Goal: Information Seeking & Learning: Check status

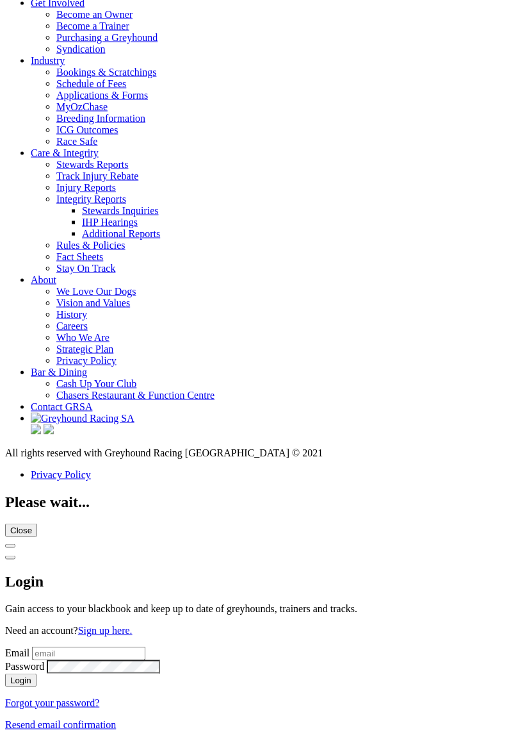
scroll to position [4547, 0]
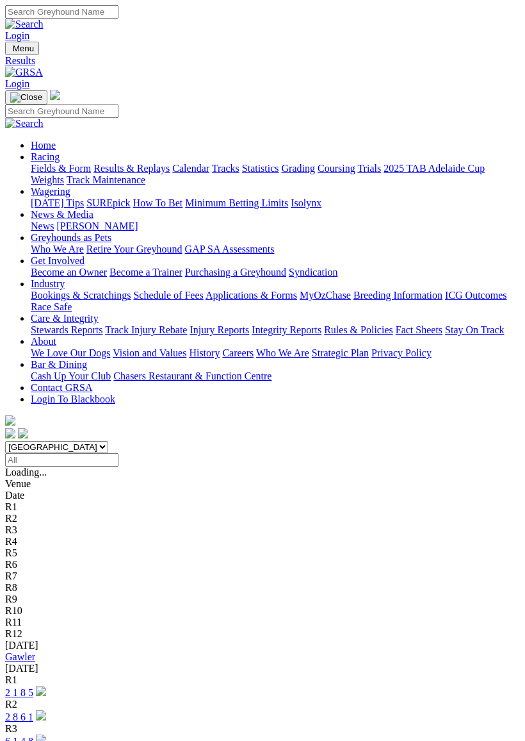
click at [33, 736] on link "6 1 4 8" at bounding box center [19, 741] width 28 height 11
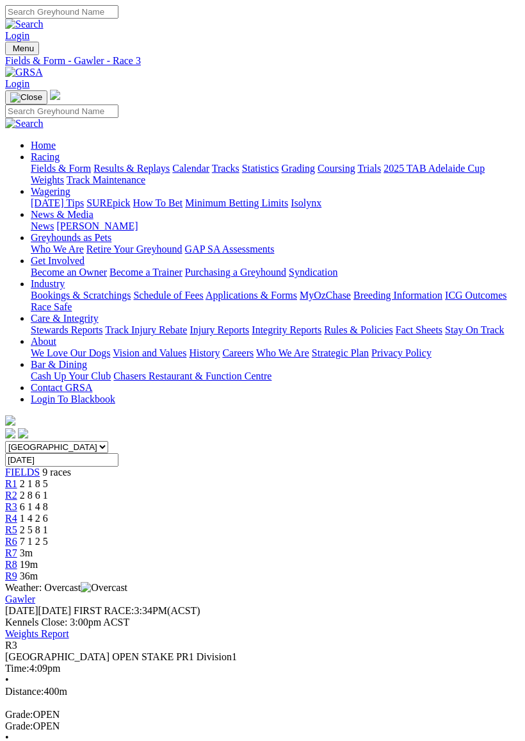
click at [17, 513] on span "R4" at bounding box center [11, 518] width 12 height 11
click at [17, 524] on span "R5" at bounding box center [11, 529] width 12 height 11
click at [311, 663] on div "Time: 4:45pm • Distance: 531m Grade: 6" at bounding box center [262, 692] width 515 height 58
click at [17, 513] on link "R4" at bounding box center [11, 518] width 12 height 11
click at [17, 524] on span "R5" at bounding box center [11, 529] width 12 height 11
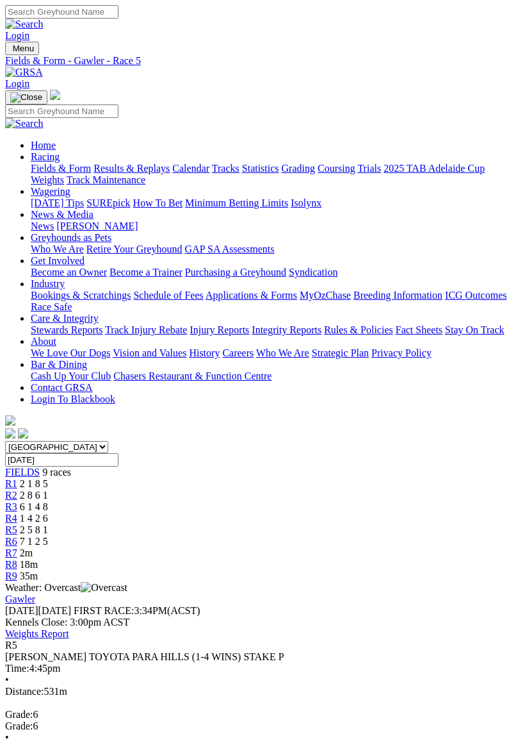
click at [48, 513] on span "1 4 2 6" at bounding box center [34, 518] width 28 height 11
click at [17, 524] on span "R5" at bounding box center [11, 529] width 12 height 11
click at [17, 536] on span "R6" at bounding box center [11, 541] width 12 height 11
click at [17, 547] on span "R7" at bounding box center [11, 552] width 12 height 11
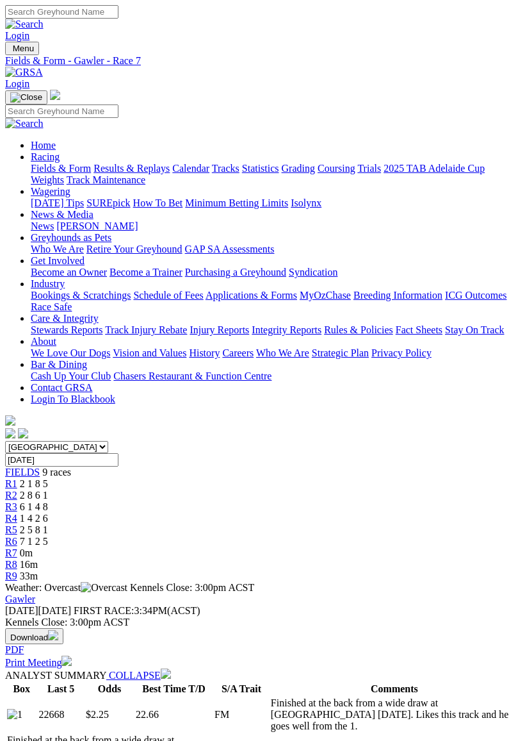
click at [10, 51] on img "Toggle navigation" at bounding box center [10, 51] width 0 height 0
click at [42, 92] on img "Toggle navigation" at bounding box center [26, 97] width 32 height 10
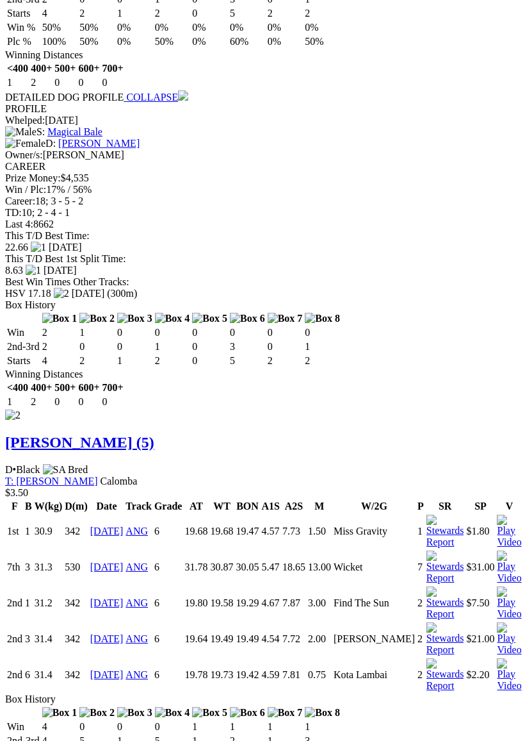
scroll to position [1867, 0]
